Goal: Task Accomplishment & Management: Complete application form

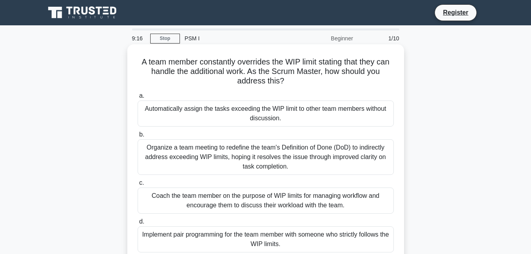
scroll to position [25, 0]
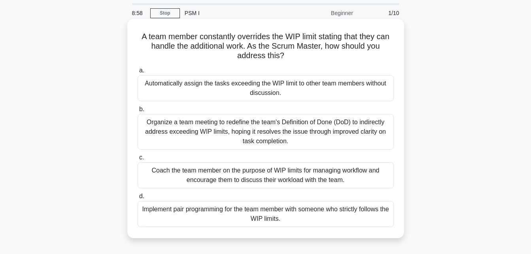
click at [253, 218] on div "Implement pair programming for the team member with someone who strictly follow…" at bounding box center [266, 214] width 256 height 26
click at [138, 199] on input "d. Implement pair programming for the team member with someone who strictly fol…" at bounding box center [138, 196] width 0 height 5
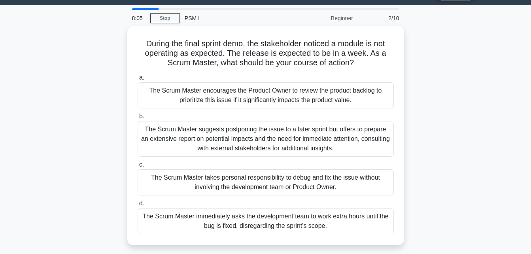
scroll to position [20, 0]
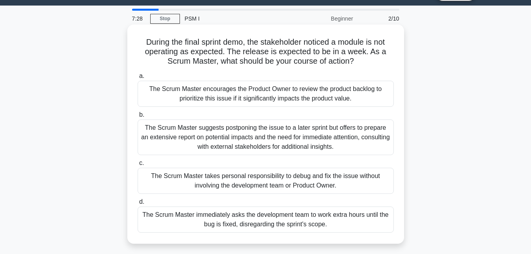
click at [225, 218] on div "The Scrum Master immediately asks the development team to work extra hours unti…" at bounding box center [266, 220] width 256 height 26
click at [138, 205] on input "d. The Scrum Master immediately asks the development team to work extra hours u…" at bounding box center [138, 201] width 0 height 5
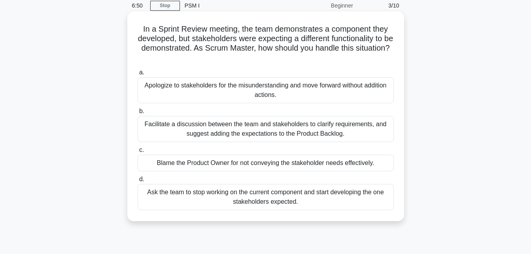
scroll to position [34, 0]
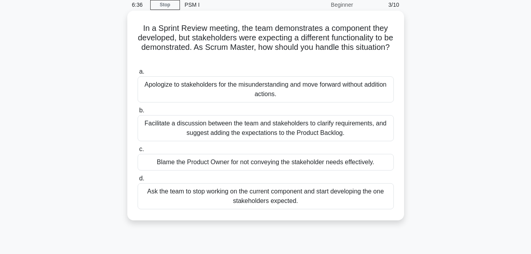
click at [216, 128] on div "Facilitate a discussion between the team and stakeholders to clarify requiremen…" at bounding box center [266, 128] width 256 height 26
click at [138, 113] on input "b. Facilitate a discussion between the team and stakeholders to clarify require…" at bounding box center [138, 110] width 0 height 5
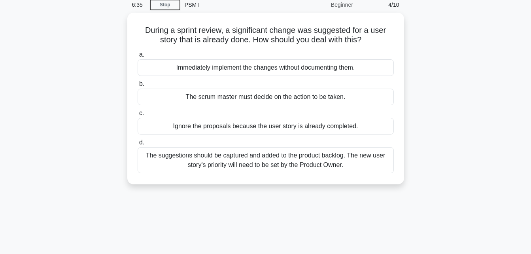
scroll to position [0, 0]
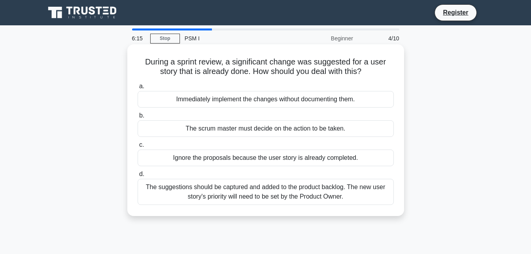
click at [205, 190] on div "The suggestions should be captured and added to the product backlog. The new us…" at bounding box center [266, 192] width 256 height 26
click at [138, 177] on input "d. The suggestions should be captured and added to the product backlog. The new…" at bounding box center [138, 174] width 0 height 5
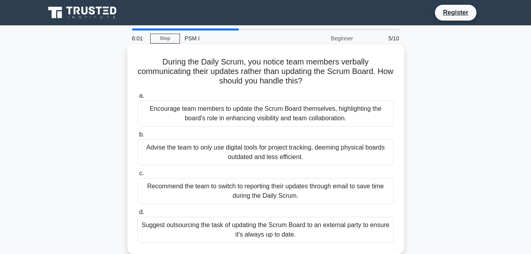
click at [246, 118] on div "Encourage team members to update the Scrum Board themselves, highlighting the b…" at bounding box center [266, 114] width 256 height 26
click at [138, 99] on input "a. Encourage team members to update the Scrum Board themselves, highlighting th…" at bounding box center [138, 95] width 0 height 5
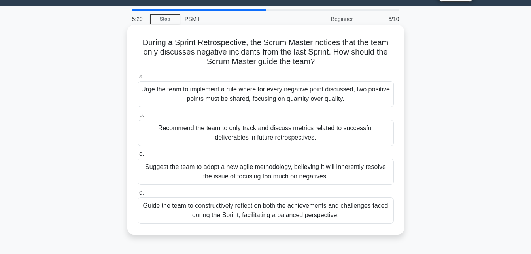
scroll to position [21, 0]
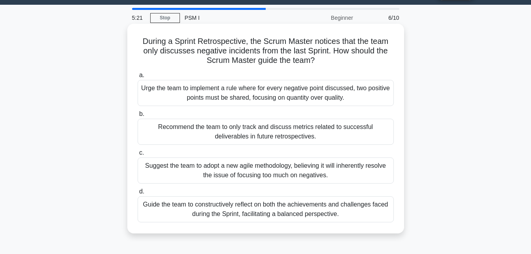
click at [279, 205] on div "Guide the team to constructively reflect on both the achievements and challenge…" at bounding box center [266, 209] width 256 height 26
click at [138, 194] on input "d. Guide the team to constructively reflect on both the achievements and challe…" at bounding box center [138, 191] width 0 height 5
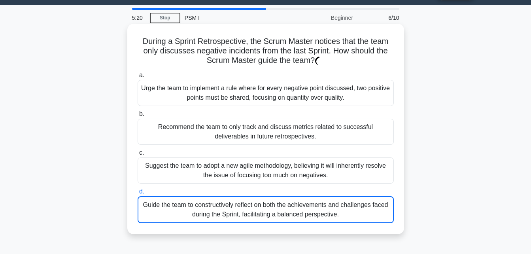
scroll to position [0, 0]
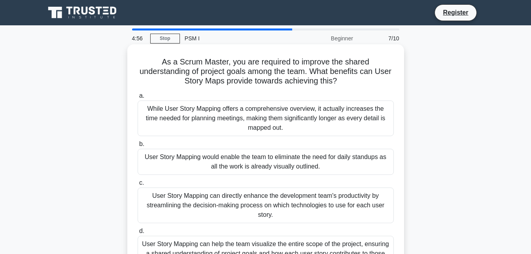
click at [243, 197] on div "User Story Mapping can directly enhance the development team's productivity by …" at bounding box center [266, 206] width 256 height 36
click at [138, 186] on input "c. User Story Mapping can directly enhance the development team's productivity …" at bounding box center [138, 182] width 0 height 5
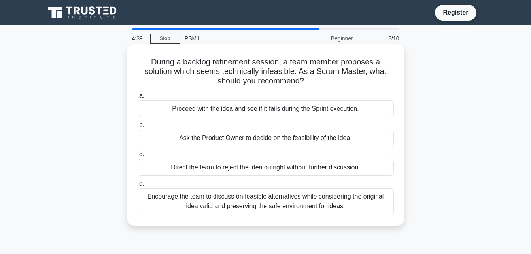
click at [235, 199] on div "Encourage the team to discuss on feasible alternatives while considering the or…" at bounding box center [266, 201] width 256 height 26
click at [138, 186] on input "d. Encourage the team to discuss on feasible alternatives while considering the…" at bounding box center [138, 183] width 0 height 5
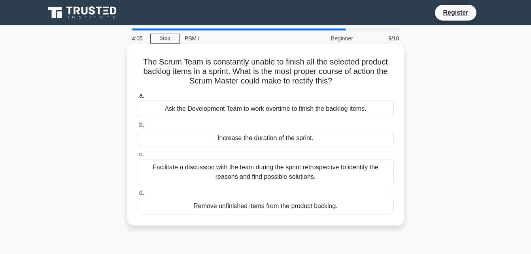
click at [233, 139] on div "Increase the duration of the sprint." at bounding box center [266, 138] width 256 height 17
click at [138, 128] on input "b. Increase the duration of the sprint." at bounding box center [138, 125] width 0 height 5
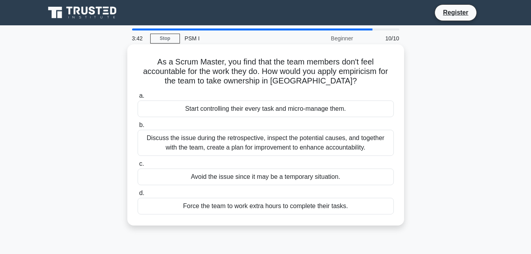
click at [231, 145] on div "Discuss the issue during the retrospective, inspect the potential causes, and t…" at bounding box center [266, 143] width 256 height 26
click at [138, 128] on input "b. Discuss the issue during the retrospective, inspect the potential causes, an…" at bounding box center [138, 125] width 0 height 5
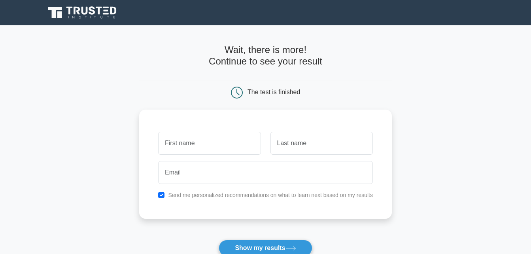
click at [188, 141] on input "text" at bounding box center [209, 143] width 102 height 23
type input "ebenezer"
click at [295, 143] on input "text" at bounding box center [322, 143] width 102 height 23
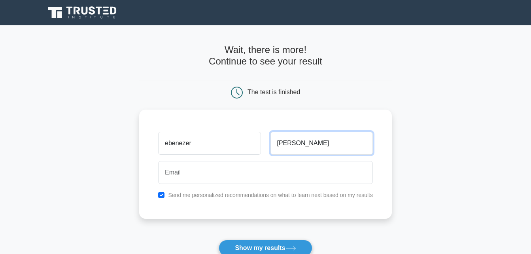
type input "poku"
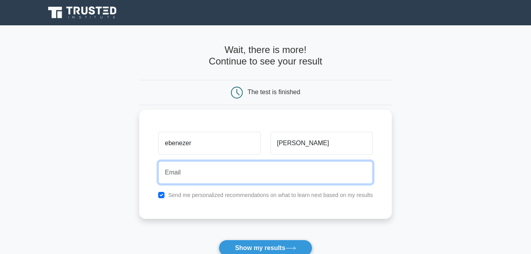
click at [213, 174] on input "email" at bounding box center [265, 172] width 215 height 23
type input "pokuebenezer924@gmail.com"
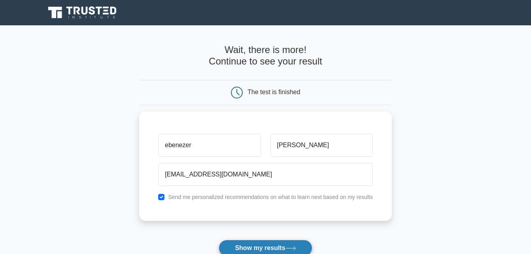
click at [261, 244] on button "Show my results" at bounding box center [265, 248] width 93 height 17
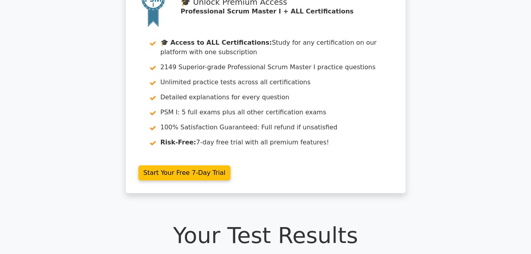
scroll to position [143, 0]
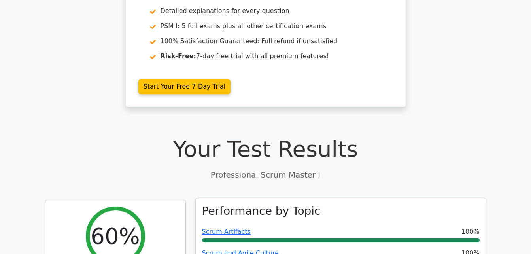
click at [262, 205] on h3 "Performance by Topic" at bounding box center [261, 211] width 119 height 13
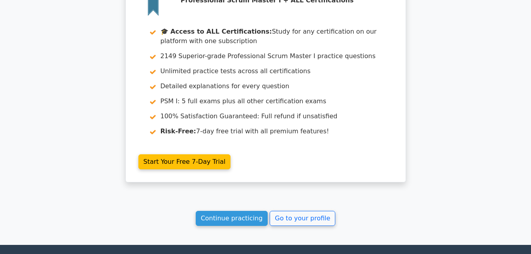
scroll to position [1421, 0]
